Goal: Information Seeking & Learning: Learn about a topic

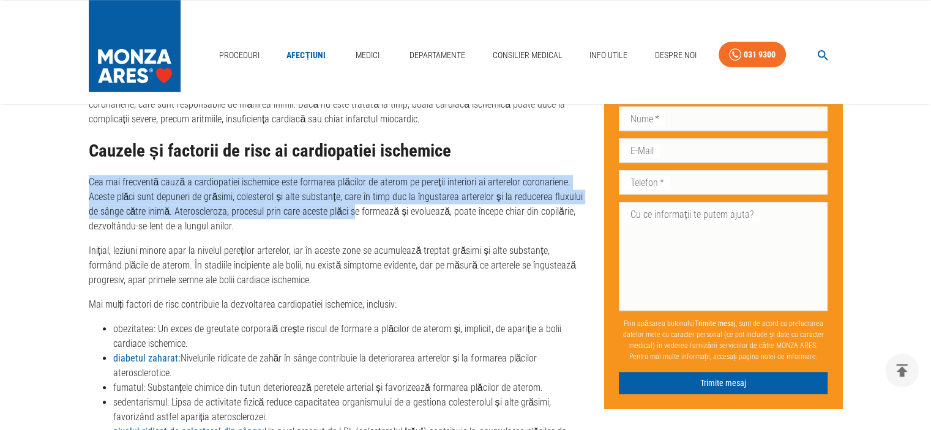
click at [92, 180] on p "Cea mai frecventă cauză a cardiopatiei ischemice este formarea plăcilor de ater…" at bounding box center [337, 204] width 496 height 59
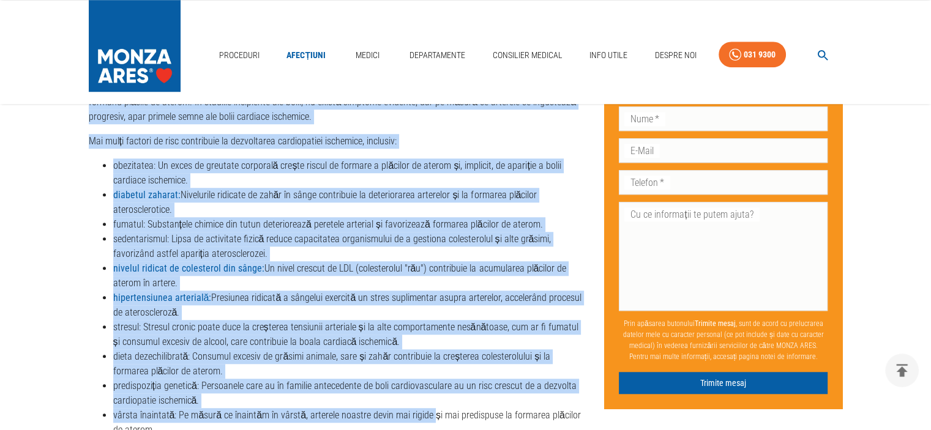
scroll to position [957, 0]
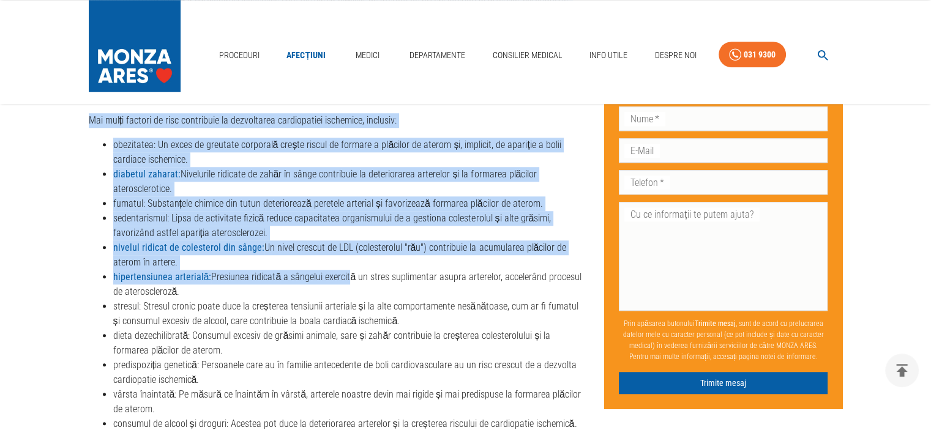
drag, startPoint x: 83, startPoint y: 178, endPoint x: 354, endPoint y: 306, distance: 299.7
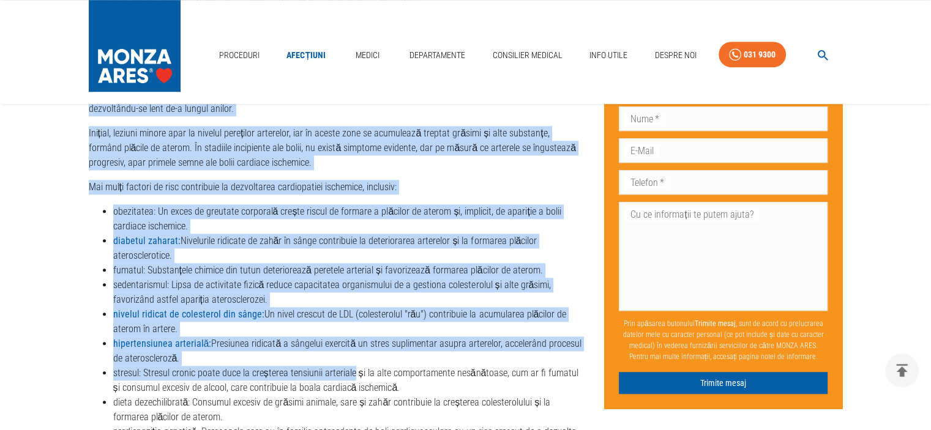
scroll to position [808, 0]
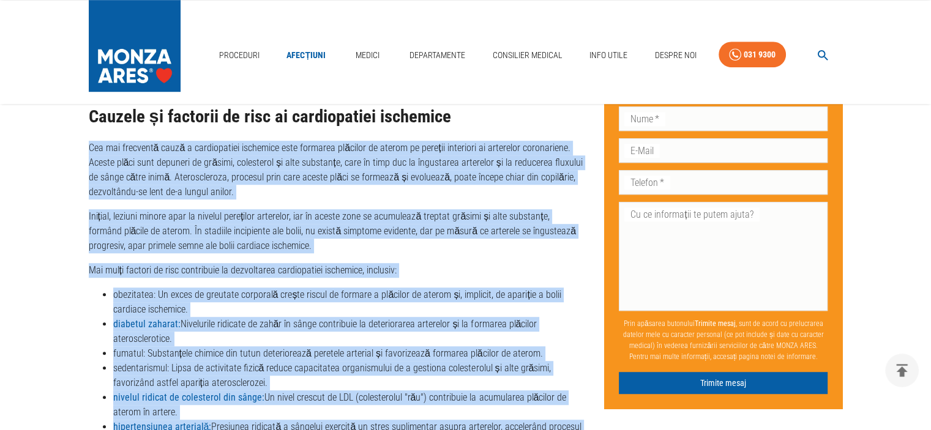
click at [89, 165] on p "Cea mai frecventă cauză a cardiopatiei ischemice este formarea plăcilor de ater…" at bounding box center [337, 170] width 496 height 59
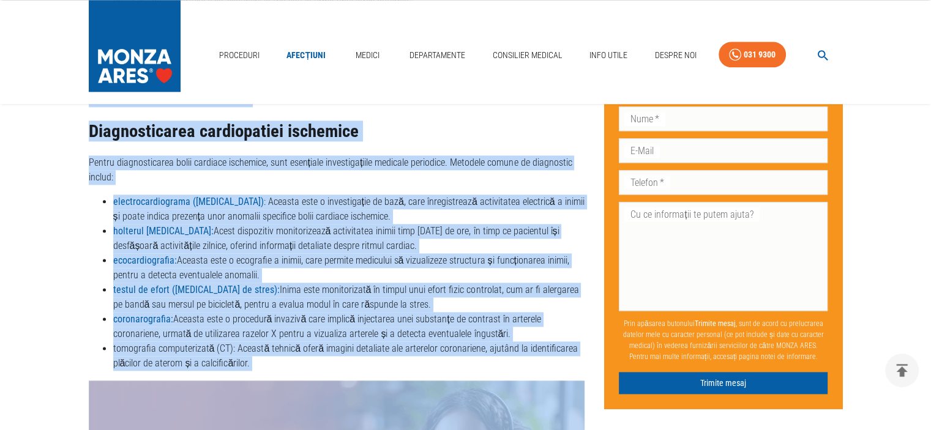
scroll to position [1765, 0]
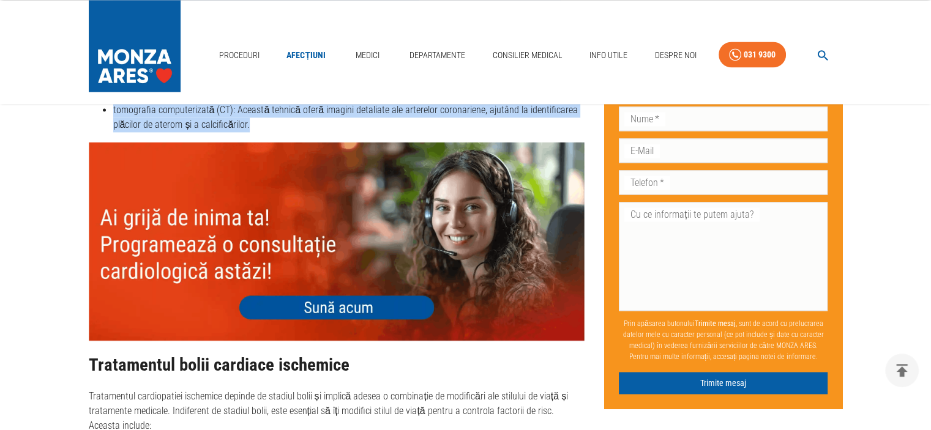
drag, startPoint x: 170, startPoint y: 174, endPoint x: 323, endPoint y: 110, distance: 165.9
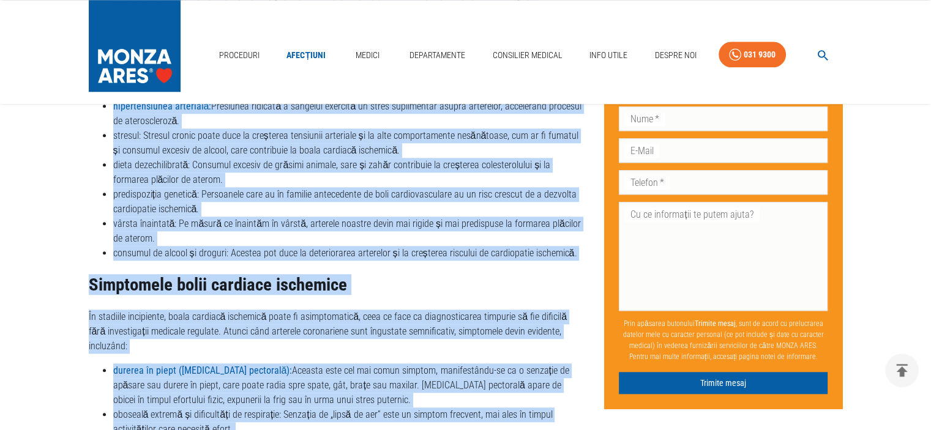
scroll to position [1128, 0]
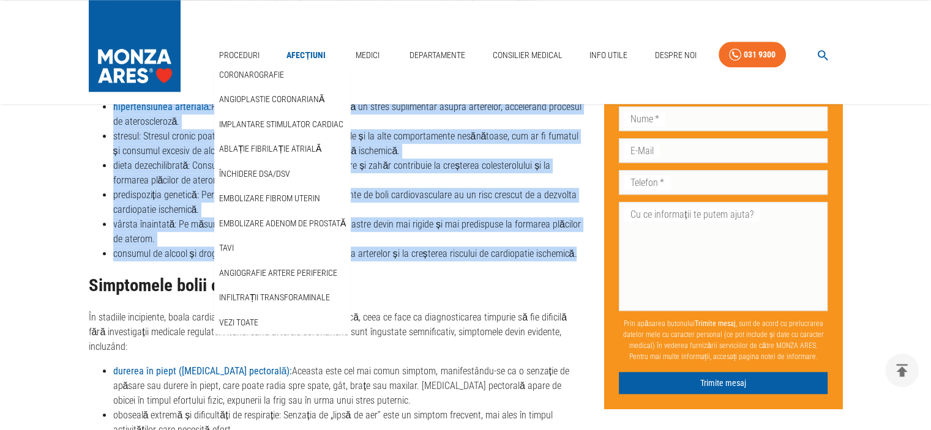
drag, startPoint x: 574, startPoint y: 255, endPoint x: 232, endPoint y: 39, distance: 404.5
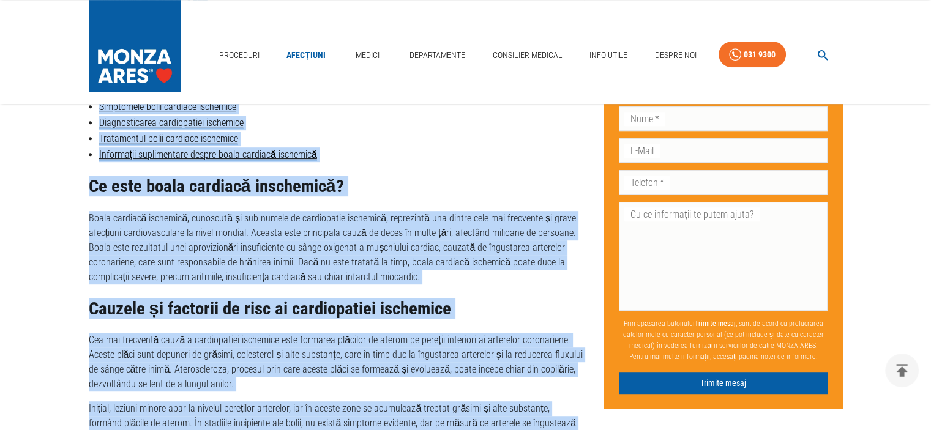
scroll to position [649, 0]
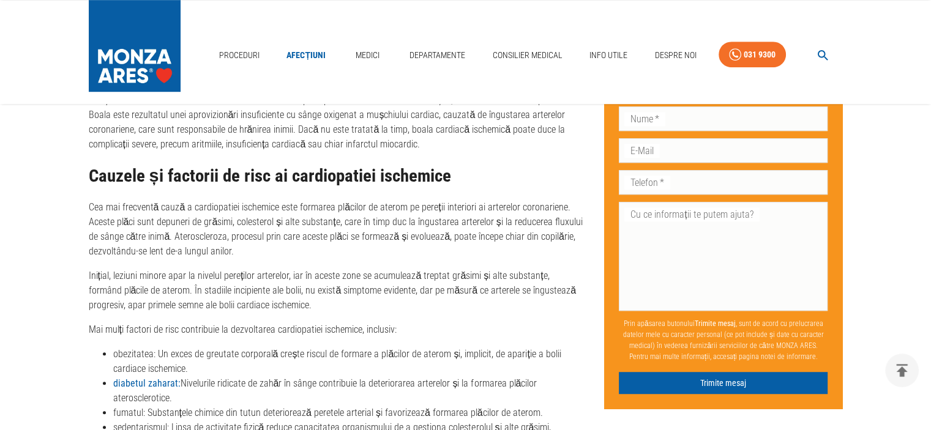
scroll to position [754, 0]
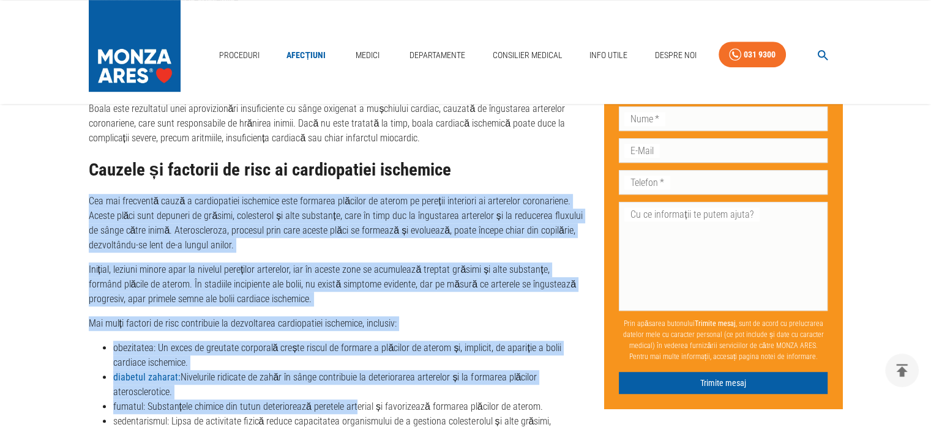
drag, startPoint x: 88, startPoint y: 203, endPoint x: 352, endPoint y: 404, distance: 332.6
click at [352, 404] on div "Ce este boala cardiacă inschemică? Boala cardiacă ischemică, cunoscută și sub n…" at bounding box center [337, 336] width 496 height 597
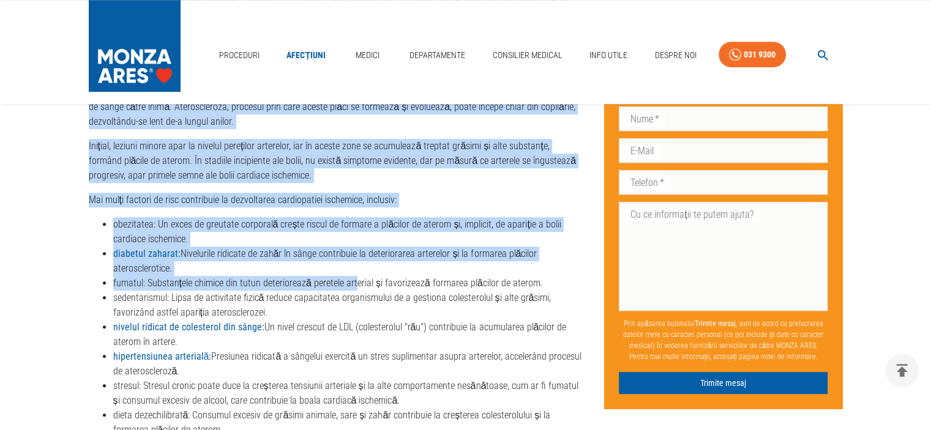
scroll to position [793, 0]
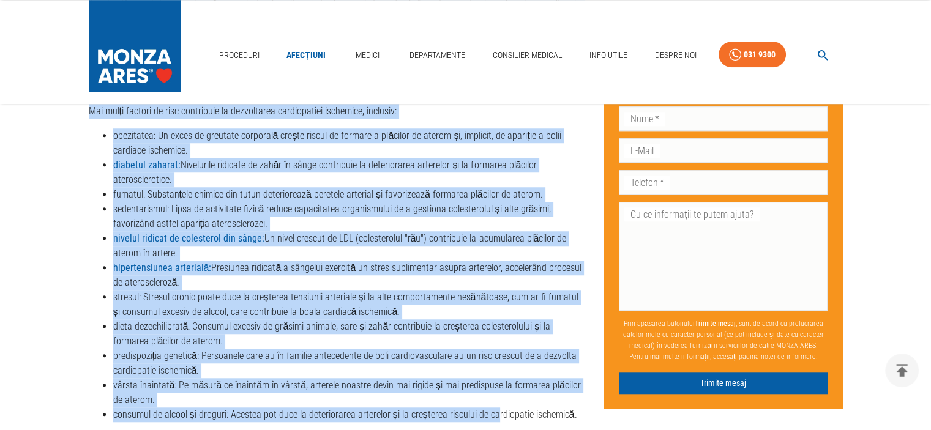
scroll to position [998, 0]
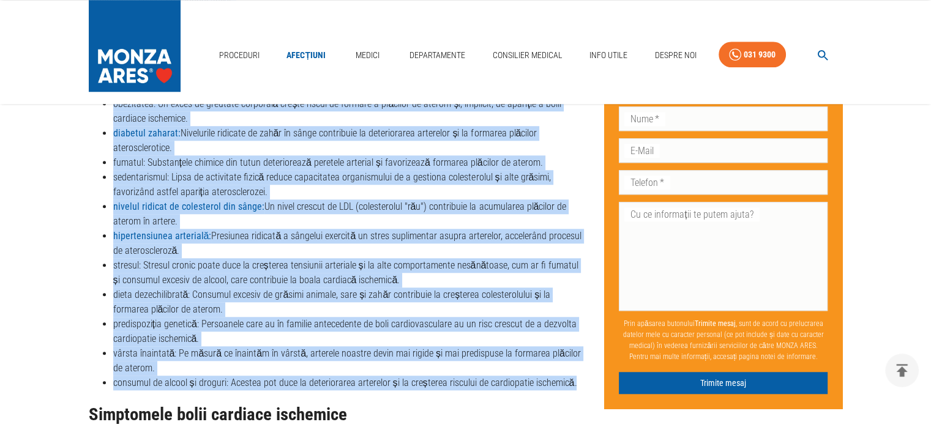
drag, startPoint x: 87, startPoint y: 161, endPoint x: 576, endPoint y: 379, distance: 535.4
copy div "Lor ips dolorsita conse a elitseddoeiu temporinc utla etdolore magnaali en admi…"
